Goal: Browse casually: Explore the website without a specific task or goal

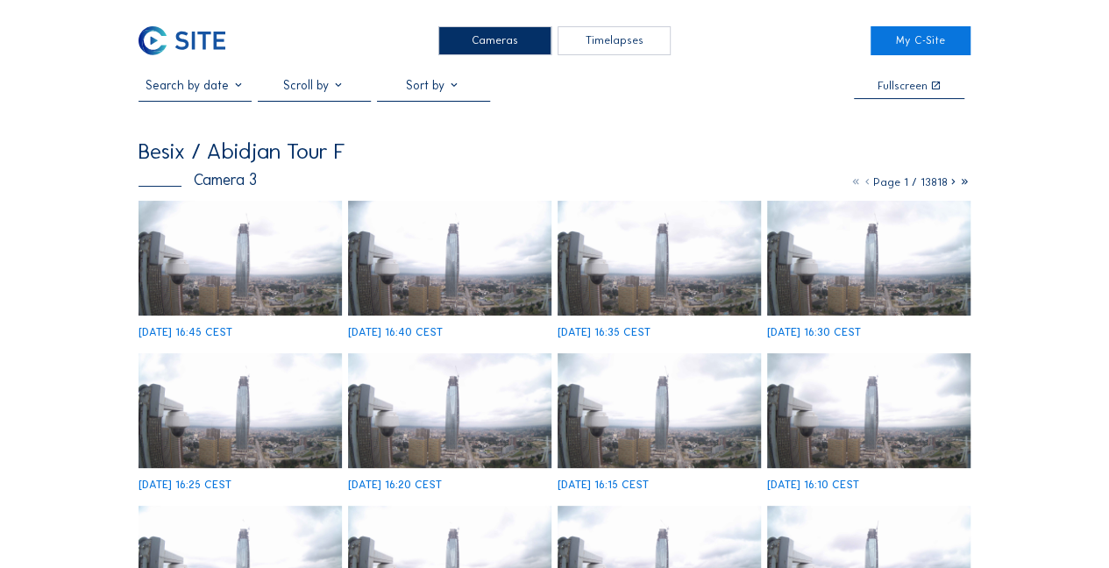
click at [482, 50] on div "Cameras" at bounding box center [494, 40] width 113 height 29
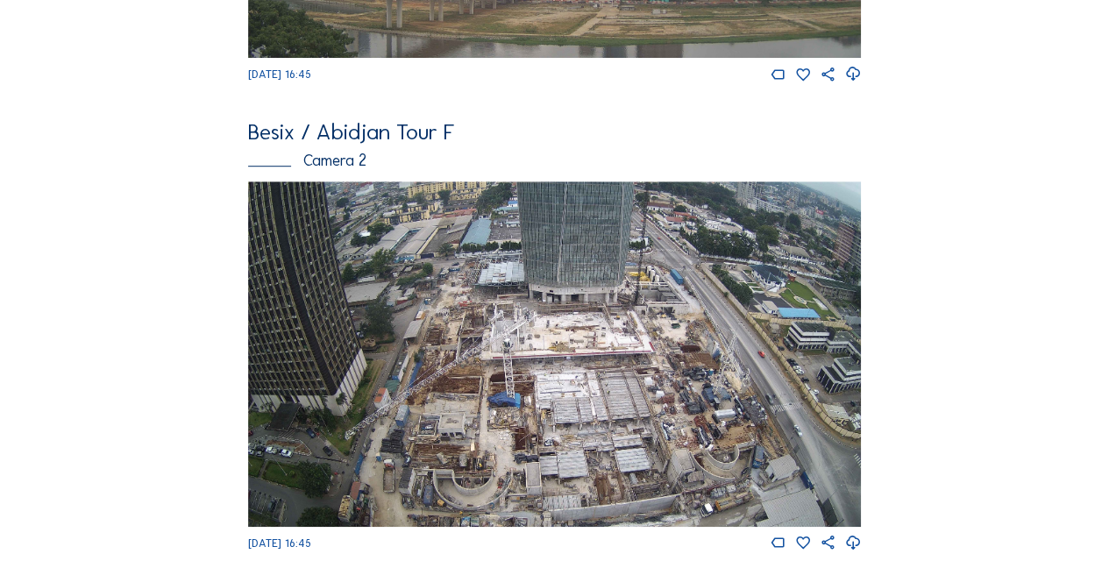
scroll to position [467, 0]
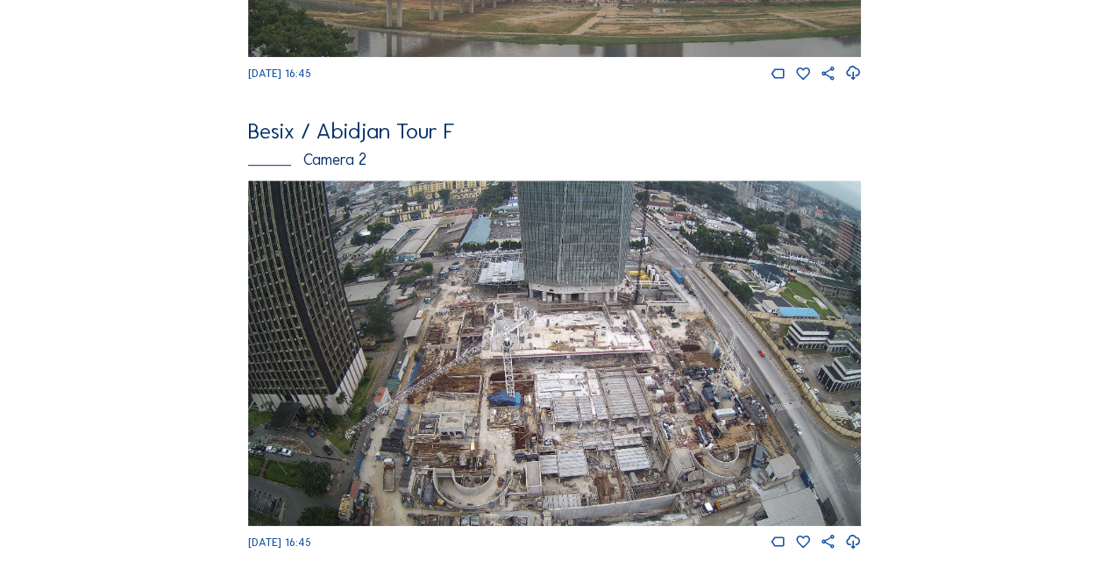
click at [545, 358] on img at bounding box center [555, 353] width 614 height 345
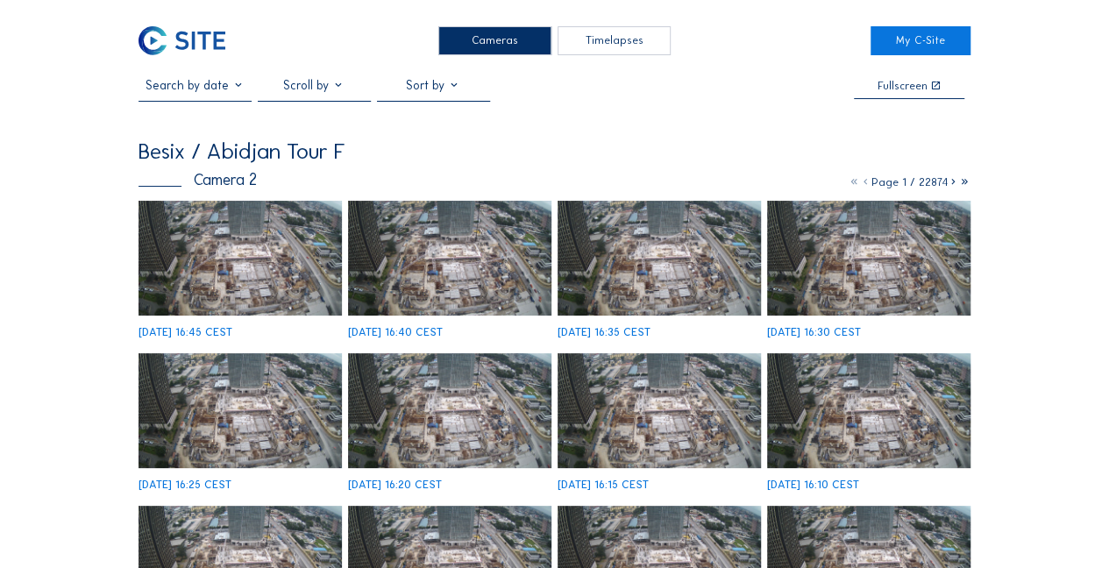
click at [250, 269] on img at bounding box center [240, 258] width 203 height 115
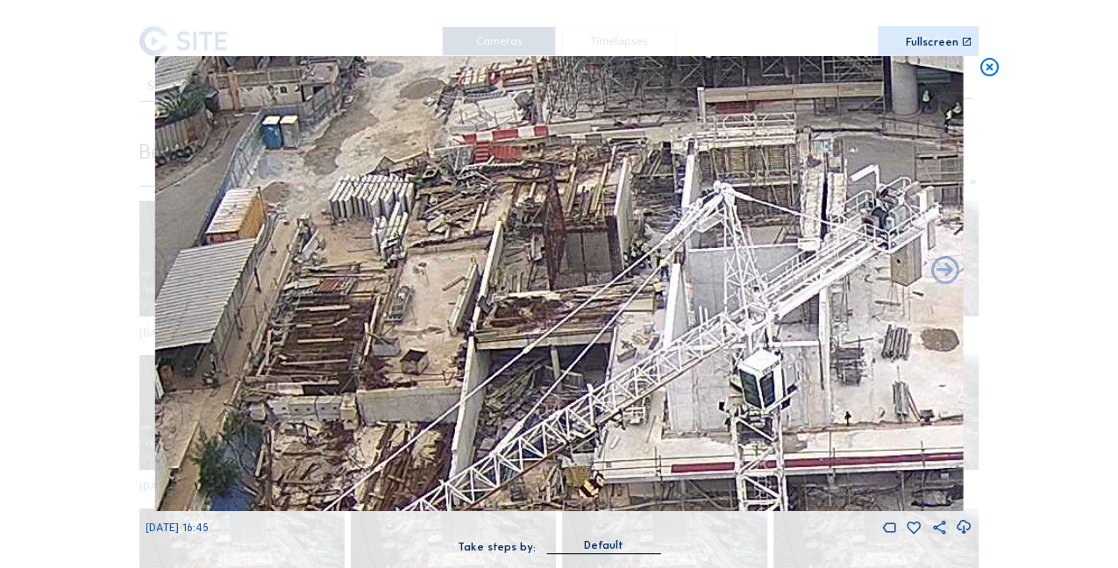
drag, startPoint x: 451, startPoint y: 210, endPoint x: 515, endPoint y: 207, distance: 64.0
click at [515, 207] on img at bounding box center [559, 283] width 808 height 454
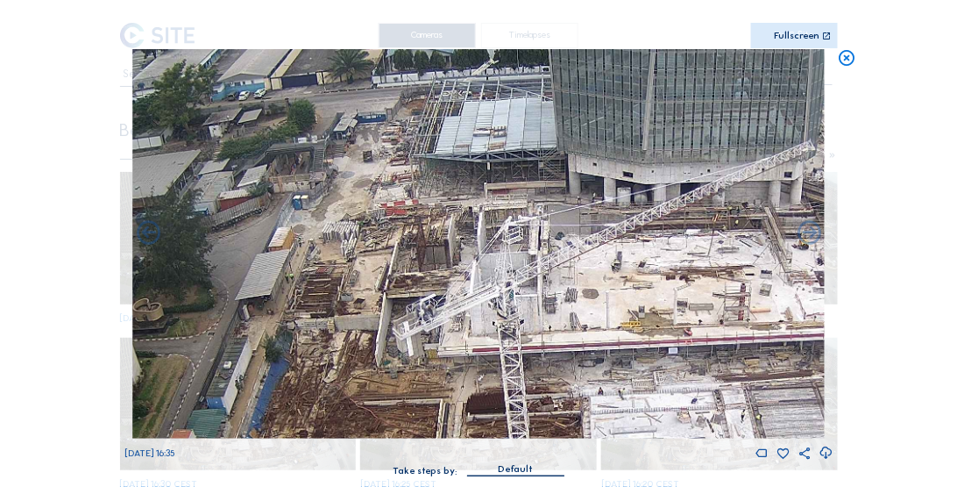
drag, startPoint x: 593, startPoint y: 254, endPoint x: 523, endPoint y: 316, distance: 93.1
click at [533, 326] on img at bounding box center [479, 243] width 692 height 389
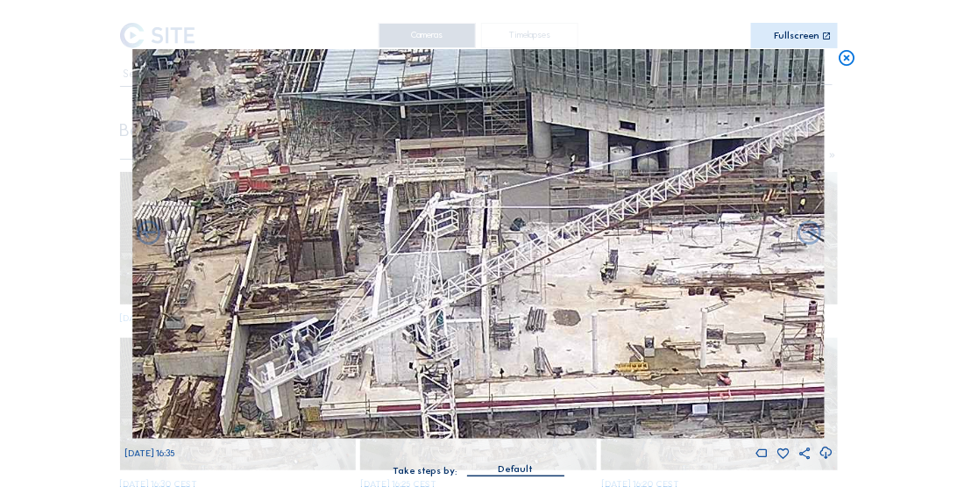
drag, startPoint x: 558, startPoint y: 255, endPoint x: 542, endPoint y: 255, distance: 16.7
click at [542, 255] on img at bounding box center [479, 243] width 692 height 389
